Goal: Find specific page/section: Find specific page/section

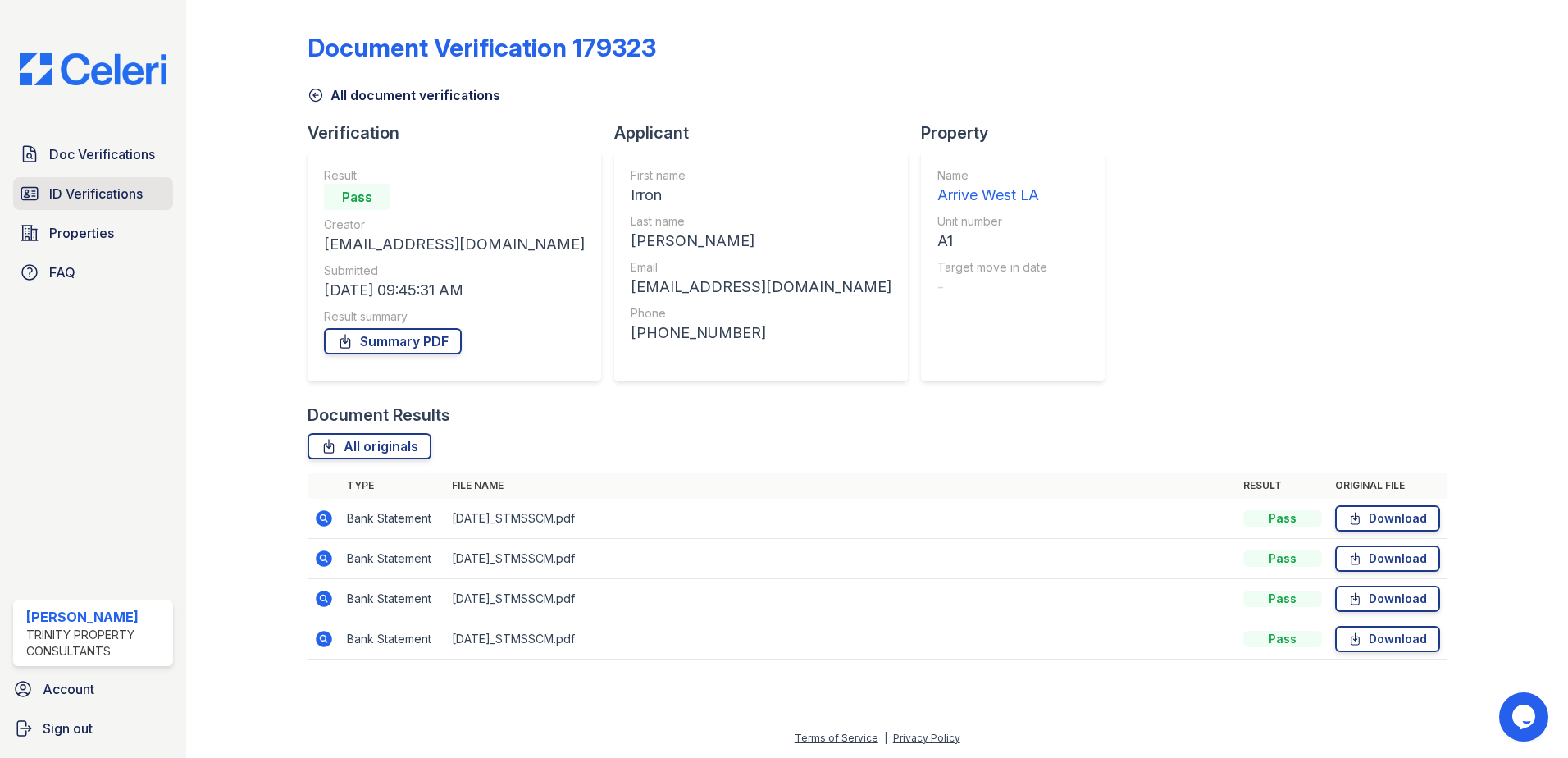
click at [77, 180] on link "ID Verifications" at bounding box center [93, 193] width 160 height 33
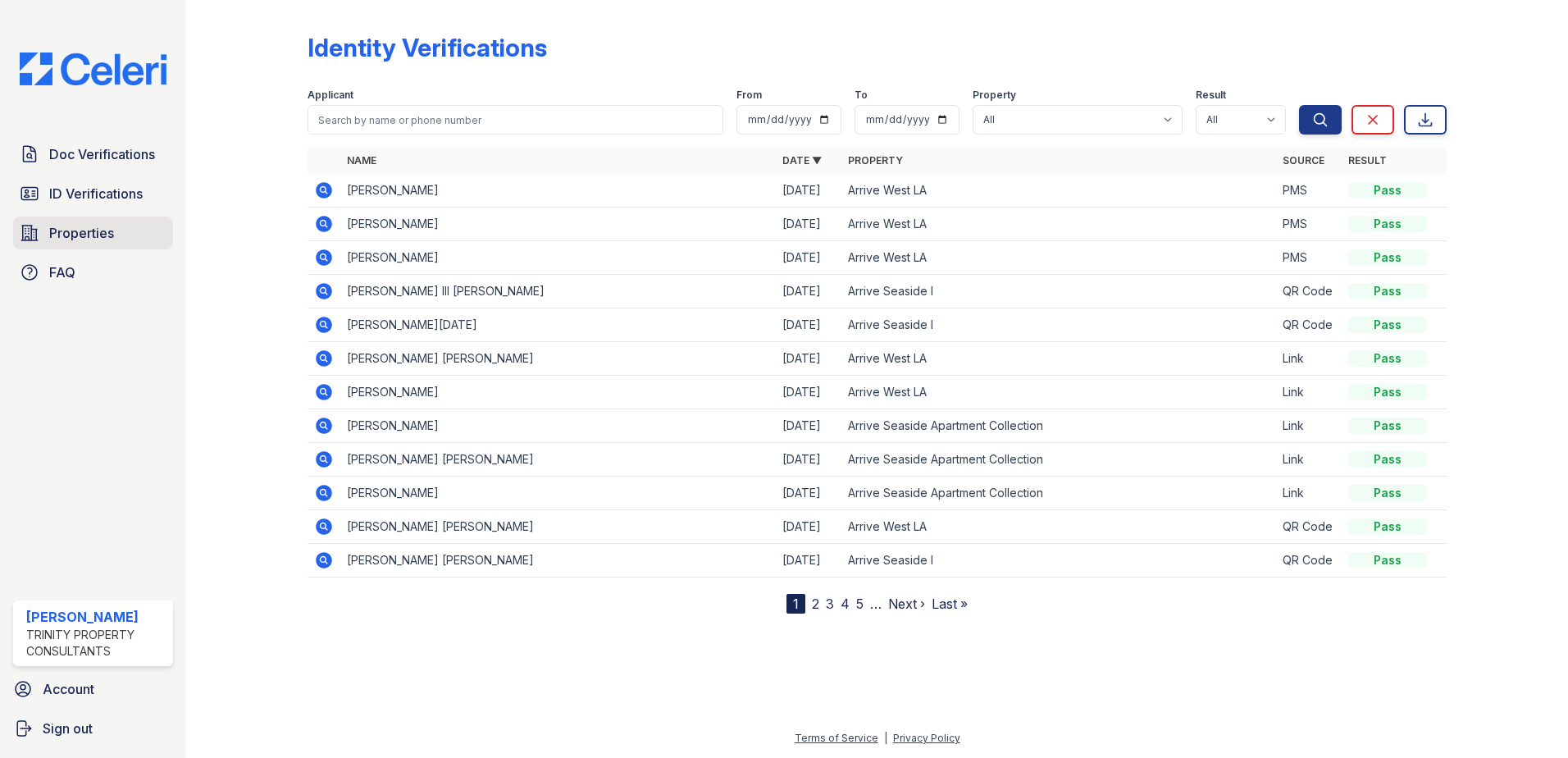
click at [86, 227] on span "Properties" at bounding box center [81, 233] width 65 height 20
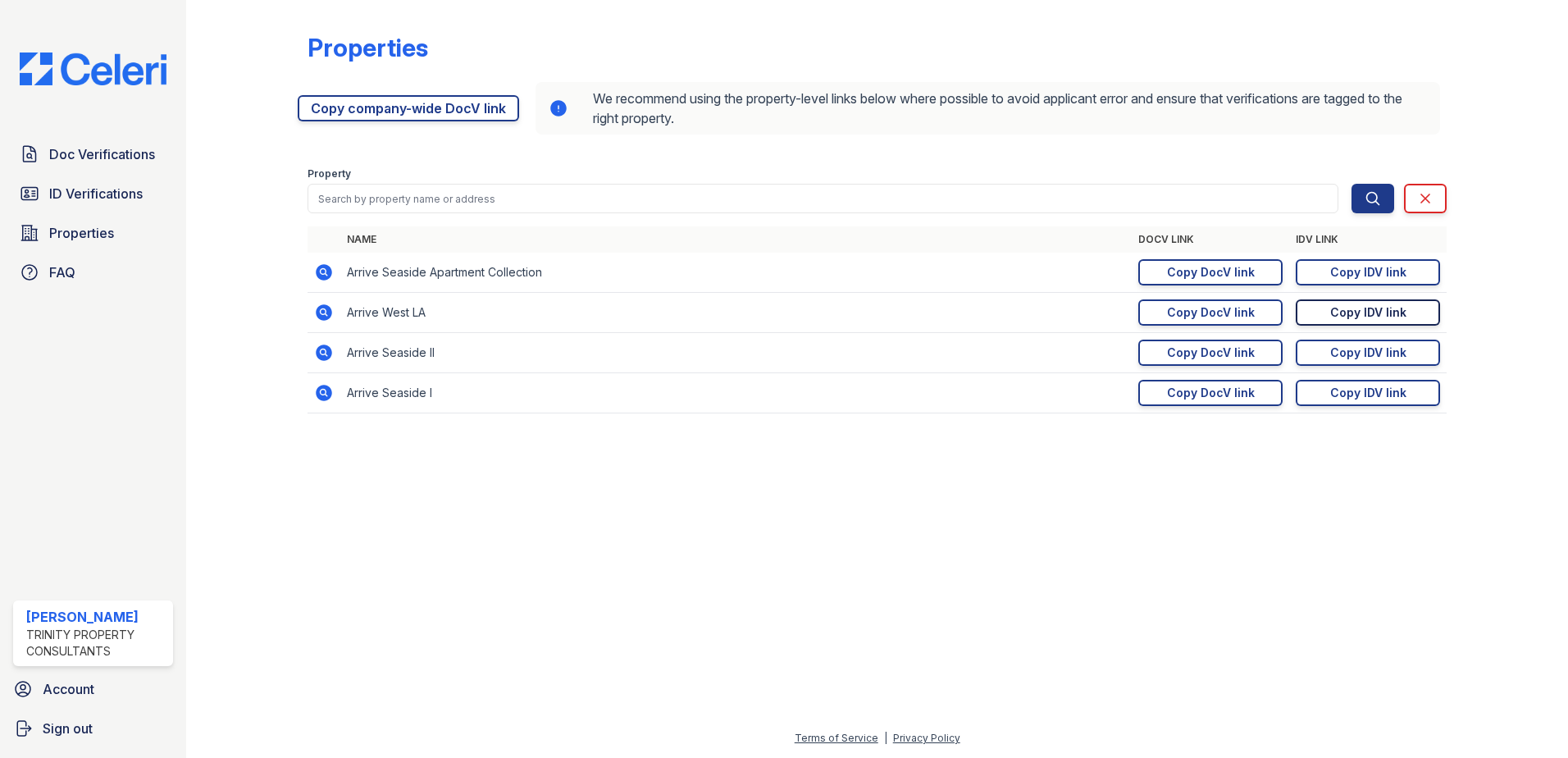
click at [1340, 316] on div "Copy IDV link" at bounding box center [1369, 312] width 76 height 17
click at [98, 157] on span "Doc Verifications" at bounding box center [101, 154] width 105 height 20
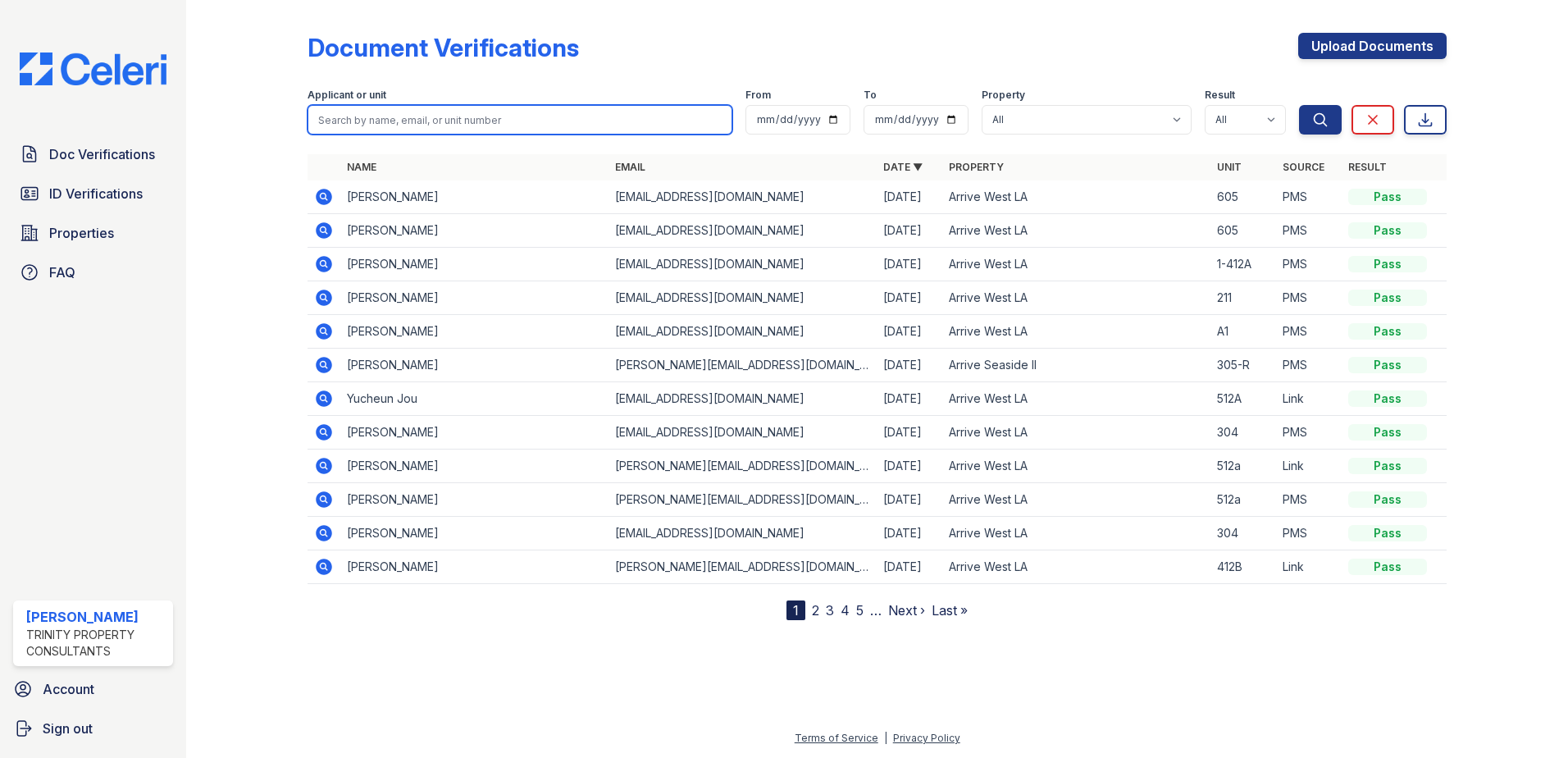
click at [424, 123] on input "search" at bounding box center [520, 120] width 425 height 30
type input "[PERSON_NAME]"
click at [1299, 105] on button "Search" at bounding box center [1320, 120] width 42 height 30
